Goal: Use online tool/utility: Utilize a website feature to perform a specific function

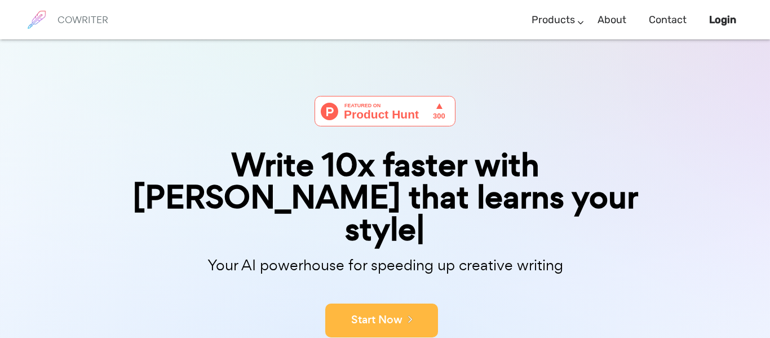
click at [406, 303] on button "Start Now" at bounding box center [381, 320] width 113 height 34
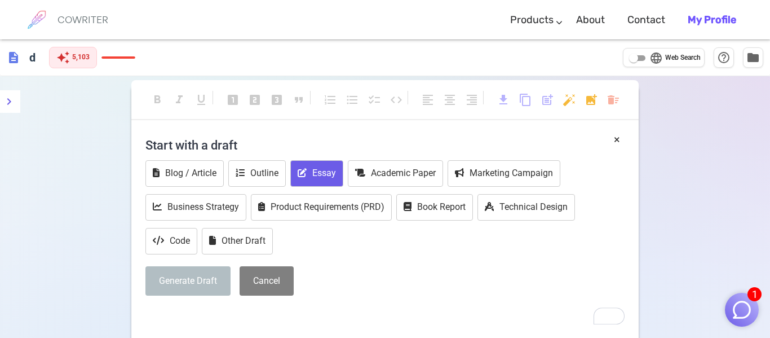
click at [330, 173] on button "Essay" at bounding box center [316, 173] width 53 height 27
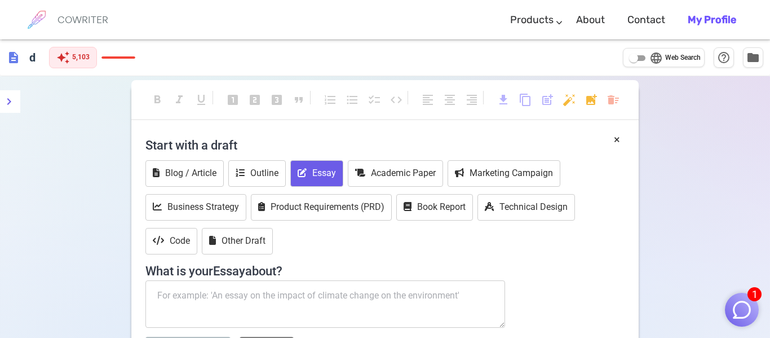
click at [297, 291] on textarea "To enrich screen reader interactions, please activate Accessibility in Grammarl…" at bounding box center [326, 303] width 360 height 47
paste textarea "Write a paragraph explaining the communication process. A paragraph is at least…"
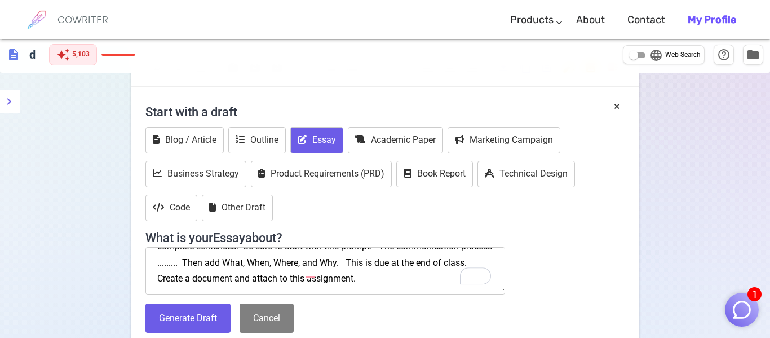
scroll to position [34, 0]
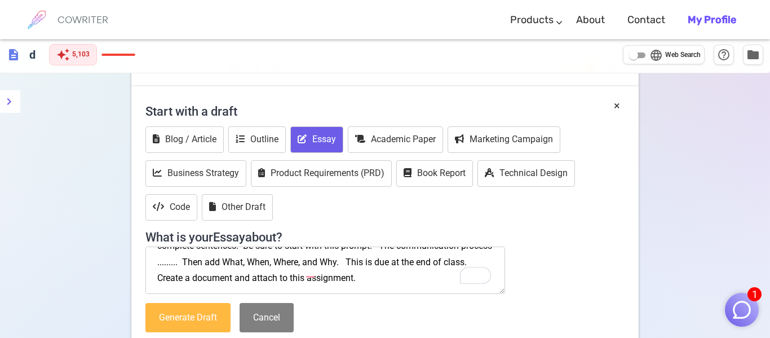
click at [188, 314] on button "Generate Draft" at bounding box center [188, 318] width 85 height 30
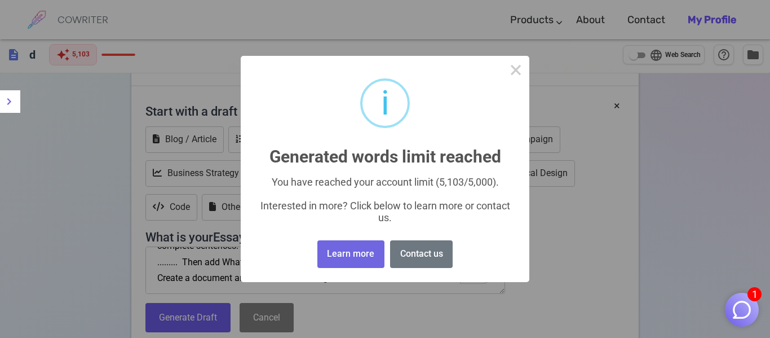
drag, startPoint x: 369, startPoint y: 264, endPoint x: 413, endPoint y: 279, distance: 46.0
click at [413, 279] on div "× i Generated words limit reached You have reached your account limit (5,103/5,…" at bounding box center [385, 169] width 289 height 226
click at [516, 68] on button "×" at bounding box center [516, 69] width 27 height 27
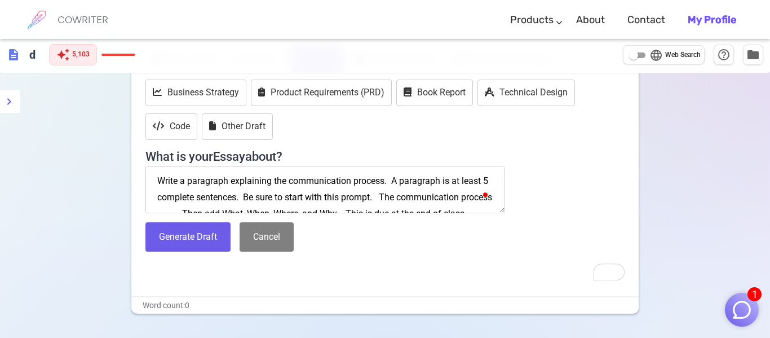
scroll to position [116, 0]
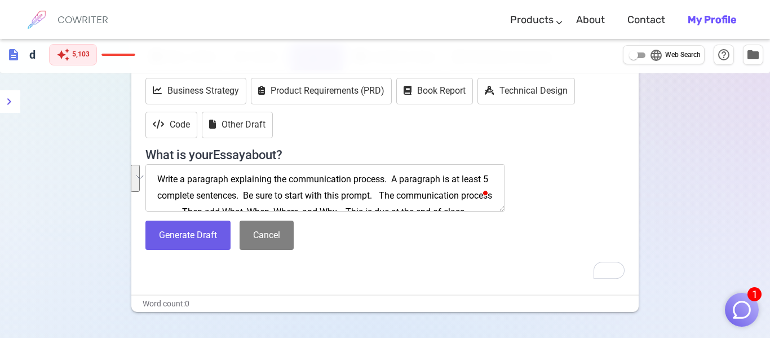
drag, startPoint x: 392, startPoint y: 178, endPoint x: 244, endPoint y: 196, distance: 149.4
click at [244, 196] on textarea "Write a paragraph explaining the communication process. A paragraph is at least…" at bounding box center [326, 187] width 360 height 47
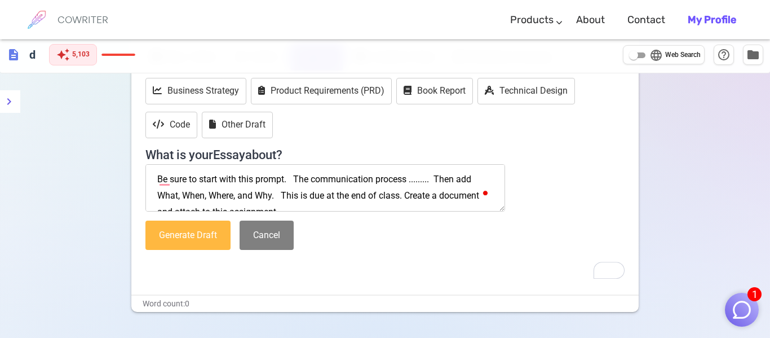
click at [201, 231] on button "Generate Draft" at bounding box center [188, 236] width 85 height 30
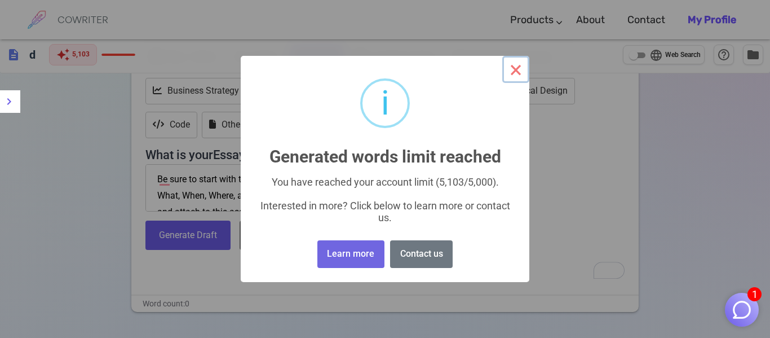
click at [513, 69] on button "×" at bounding box center [516, 69] width 27 height 27
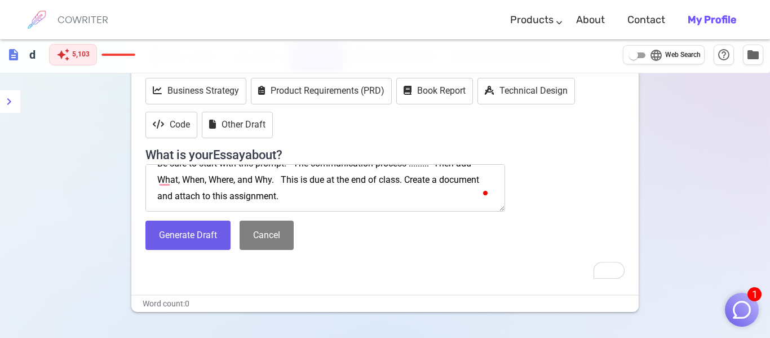
scroll to position [32, 0]
click at [424, 192] on textarea "Be sure to start with this prompt. The communication process ......... Then add…" at bounding box center [326, 187] width 360 height 47
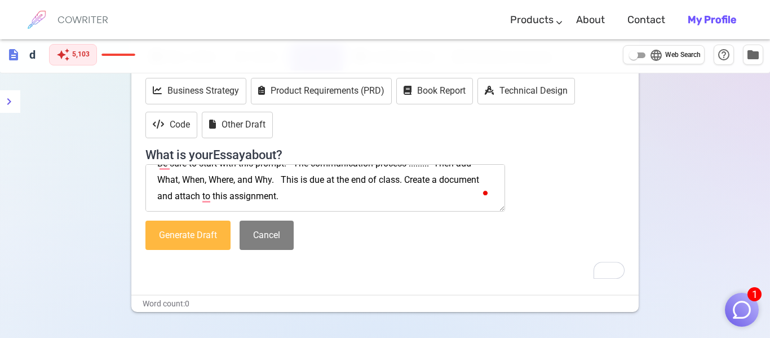
type textarea "Be sure to start with this prompt. The communication process ......... Then add…"
click at [189, 228] on button "Generate Draft" at bounding box center [188, 236] width 85 height 30
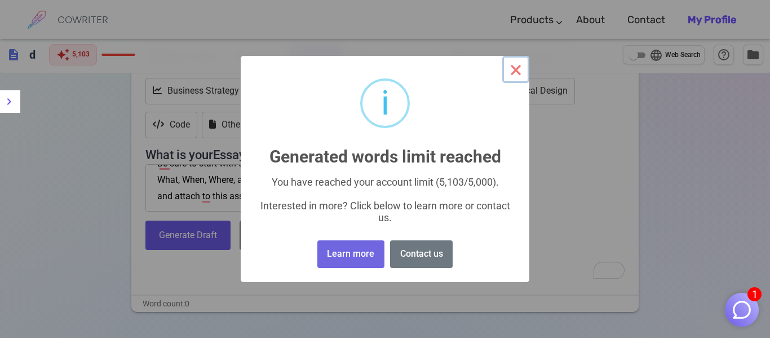
click at [522, 74] on button "×" at bounding box center [516, 69] width 27 height 27
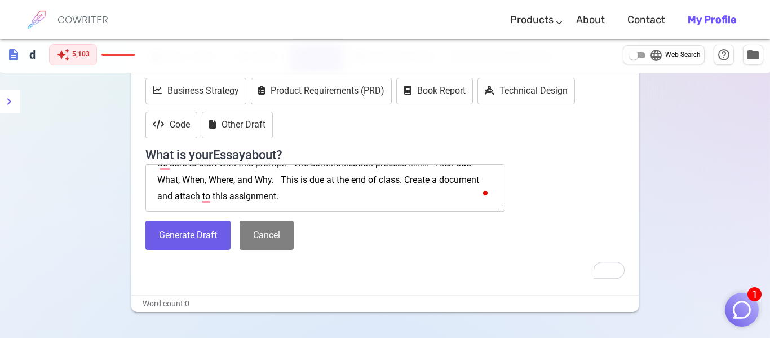
scroll to position [0, 0]
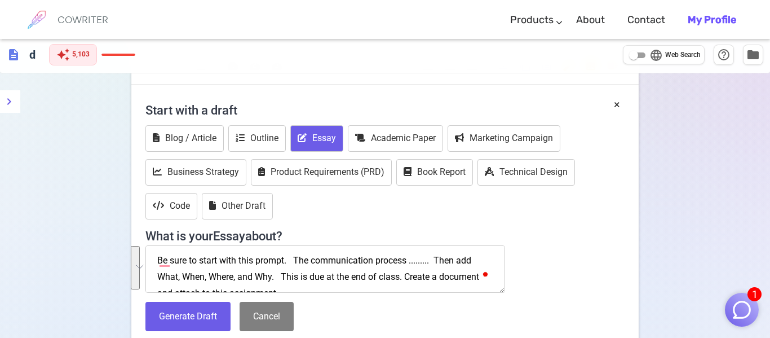
drag, startPoint x: 402, startPoint y: 192, endPoint x: 0, endPoint y: -3, distance: 447.3
click at [0, 0] on html "1 COWRITER Products Writing Marketing Emails Images (soon) About Contact My Pro…" at bounding box center [385, 222] width 770 height 514
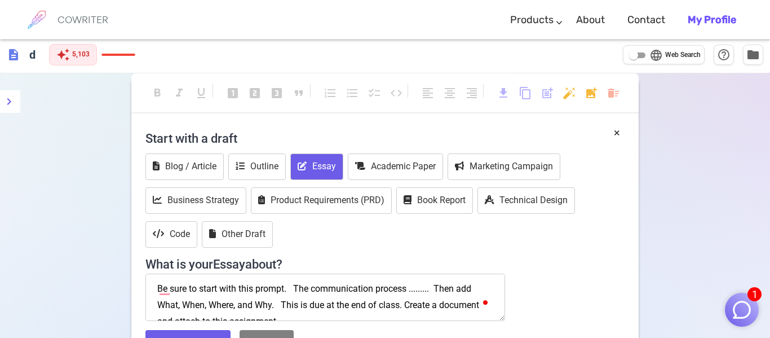
click at [337, 292] on textarea "Be sure to start with this prompt. The communication process ......... Then add…" at bounding box center [326, 297] width 360 height 47
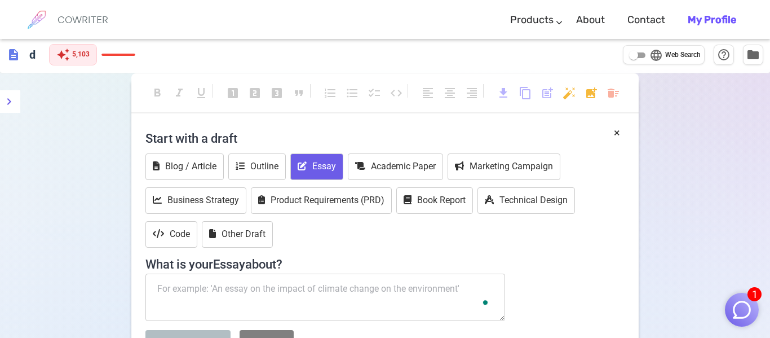
scroll to position [24, 0]
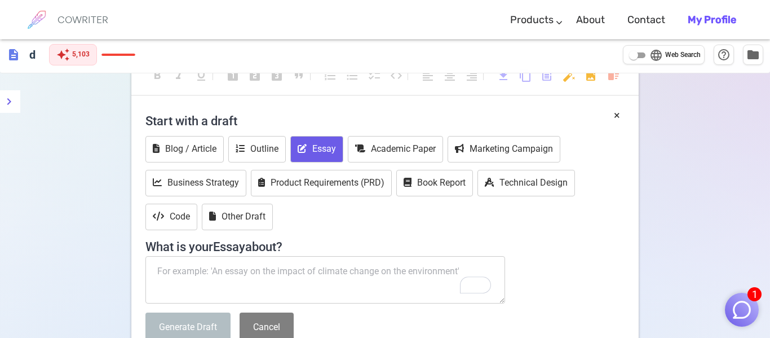
paste textarea "Be sure to start with this prompt. The communication process ......... Then add…"
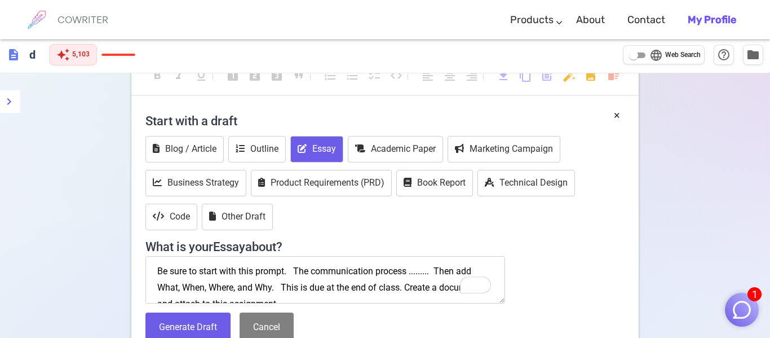
scroll to position [6, 0]
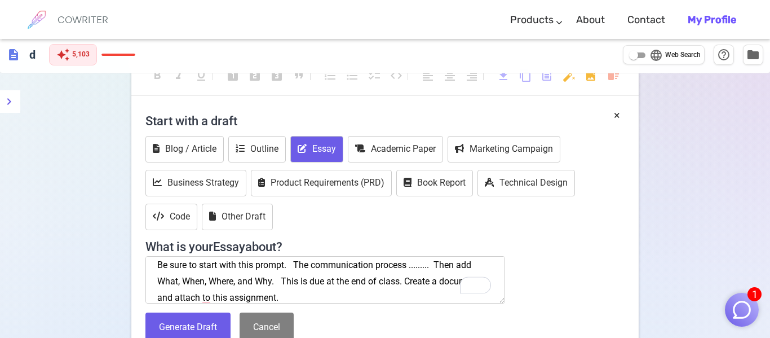
type textarea "Be sure to start with this prompt. The communication process ......... Then add…"
click at [195, 309] on div "Start with a draft Blog / Article Outline Essay Academic Paper Marketing Campai…" at bounding box center [385, 228] width 479 height 243
click at [200, 316] on button "Generate Draft" at bounding box center [188, 327] width 85 height 30
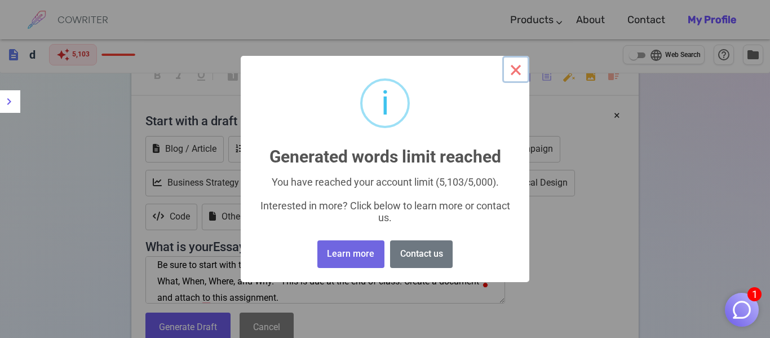
click at [509, 60] on button "×" at bounding box center [516, 69] width 27 height 27
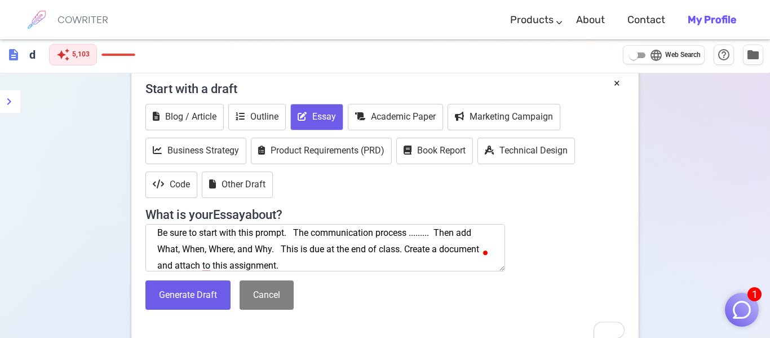
scroll to position [59, 0]
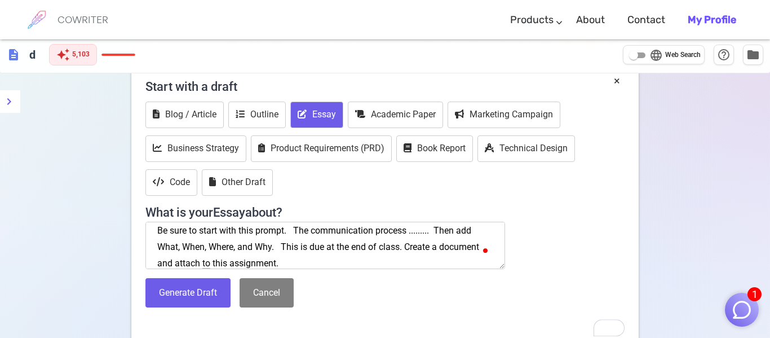
click at [341, 243] on textarea "Be sure to start with this prompt. The communication process ......... Then add…" at bounding box center [326, 245] width 360 height 47
click at [355, 271] on div "Start with a draft Blog / Article Outline Essay Academic Paper Marketing Campai…" at bounding box center [385, 194] width 479 height 243
click at [287, 248] on textarea "Be sure to start with this prompt. The communication process ......... Then add…" at bounding box center [326, 245] width 360 height 47
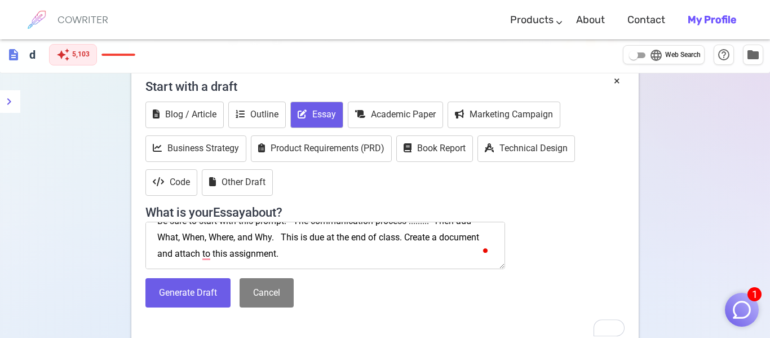
scroll to position [16, 0]
drag, startPoint x: 287, startPoint y: 248, endPoint x: 348, endPoint y: 271, distance: 65.4
click at [348, 271] on div "Start with a draft Blog / Article Outline Essay Academic Paper Marketing Campai…" at bounding box center [385, 194] width 479 height 243
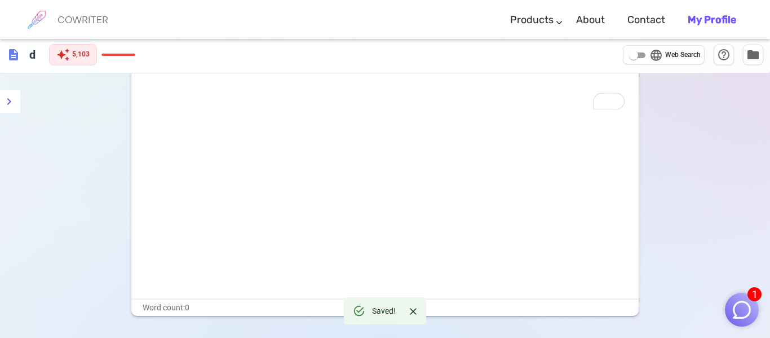
scroll to position [0, 0]
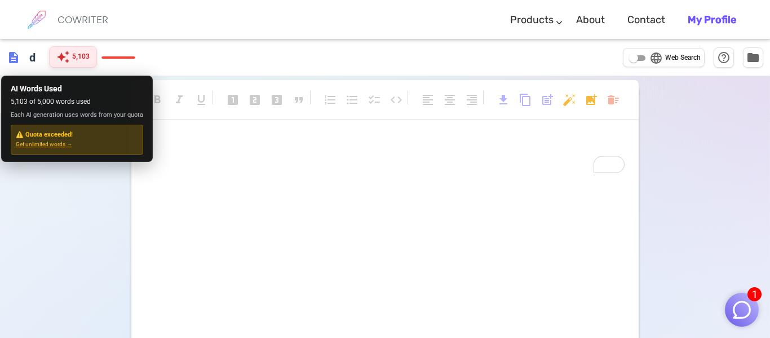
click at [78, 59] on span "5,103" at bounding box center [80, 56] width 17 height 11
click at [67, 56] on span "auto_awesome" at bounding box center [63, 57] width 14 height 14
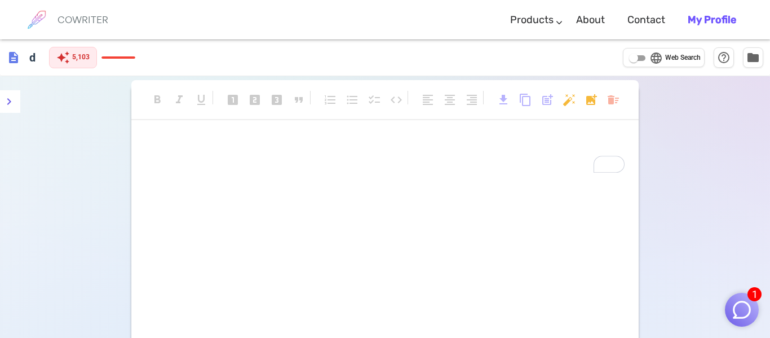
click at [16, 56] on span "description" at bounding box center [14, 58] width 14 height 14
click at [10, 108] on icon "menu" at bounding box center [9, 102] width 14 height 14
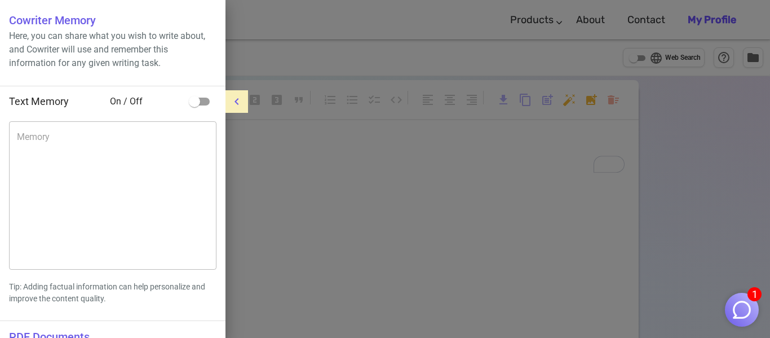
click at [718, 23] on div at bounding box center [385, 169] width 770 height 338
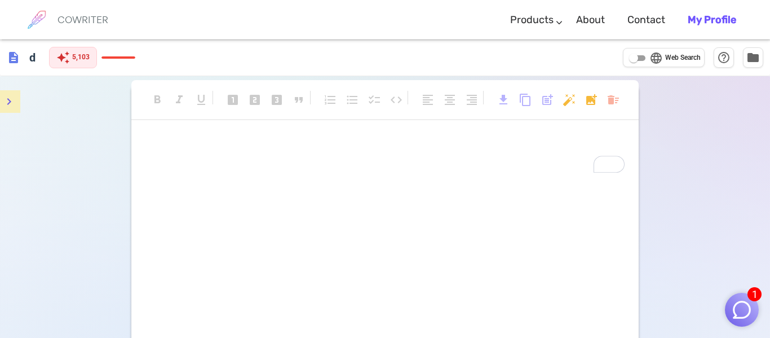
click at [703, 21] on b "My Profile" at bounding box center [712, 20] width 49 height 12
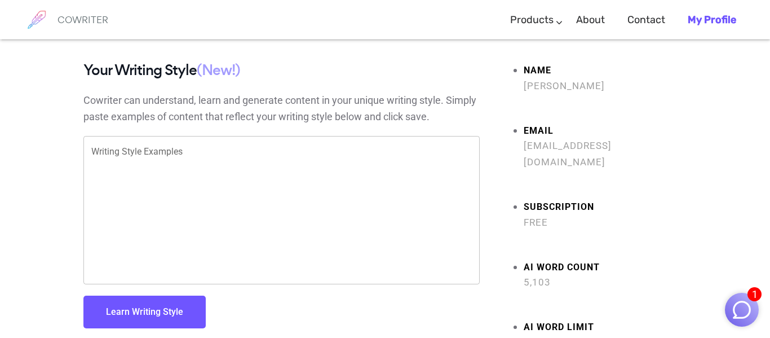
click at [737, 312] on img "button" at bounding box center [742, 309] width 21 height 21
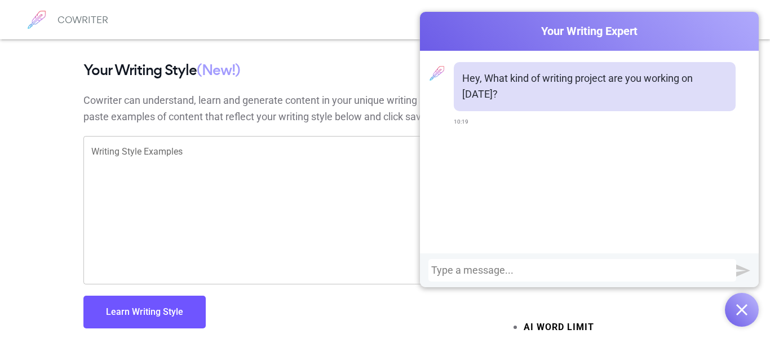
click at [623, 192] on div "Hey, What kind of writing project are you working on [DATE]? 10:19" at bounding box center [589, 152] width 339 height 202
click at [532, 278] on div at bounding box center [583, 270] width 308 height 23
click at [512, 266] on div at bounding box center [582, 270] width 302 height 11
paste div
